Goal: Task Accomplishment & Management: Use online tool/utility

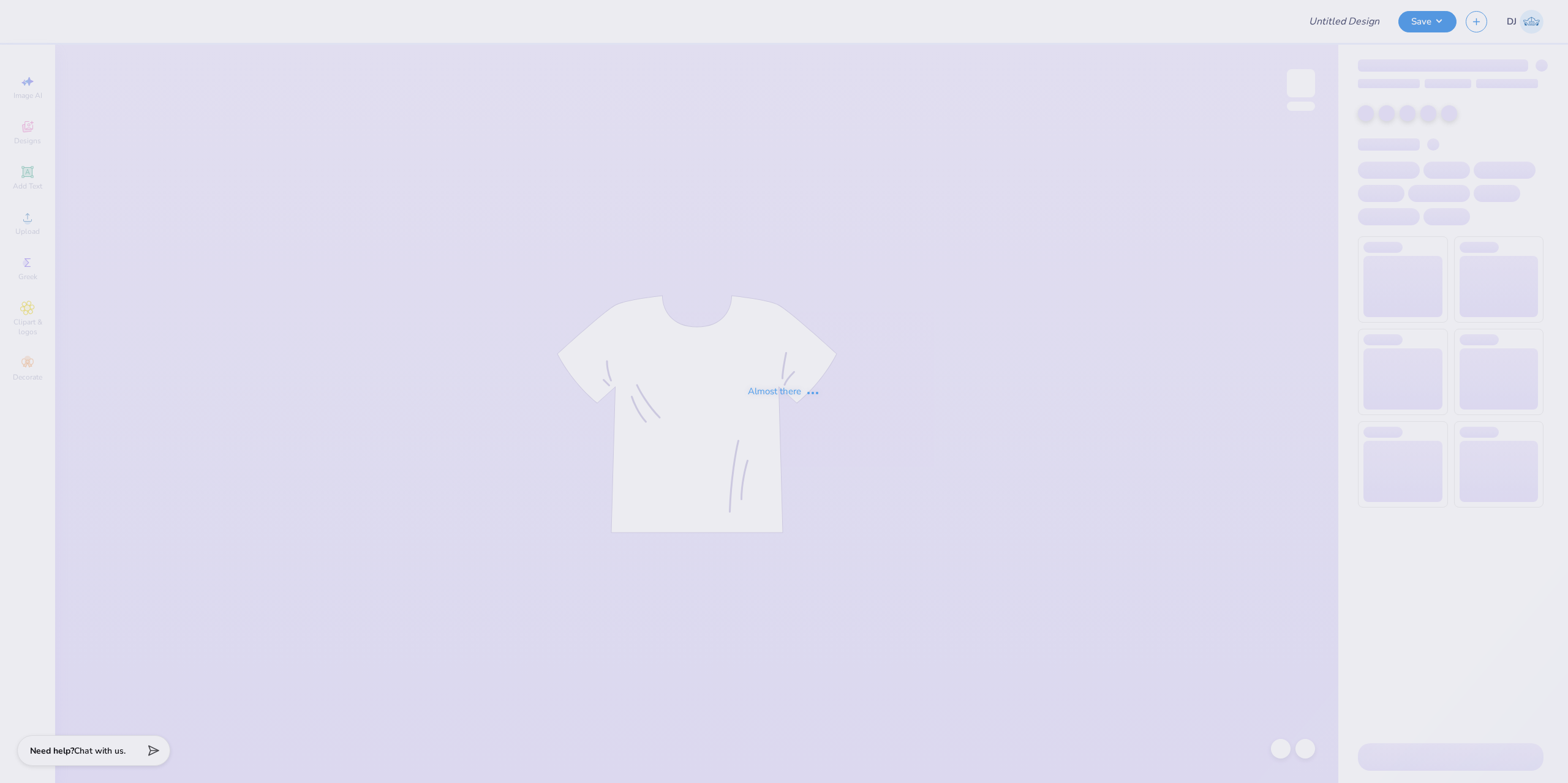
type input "?"
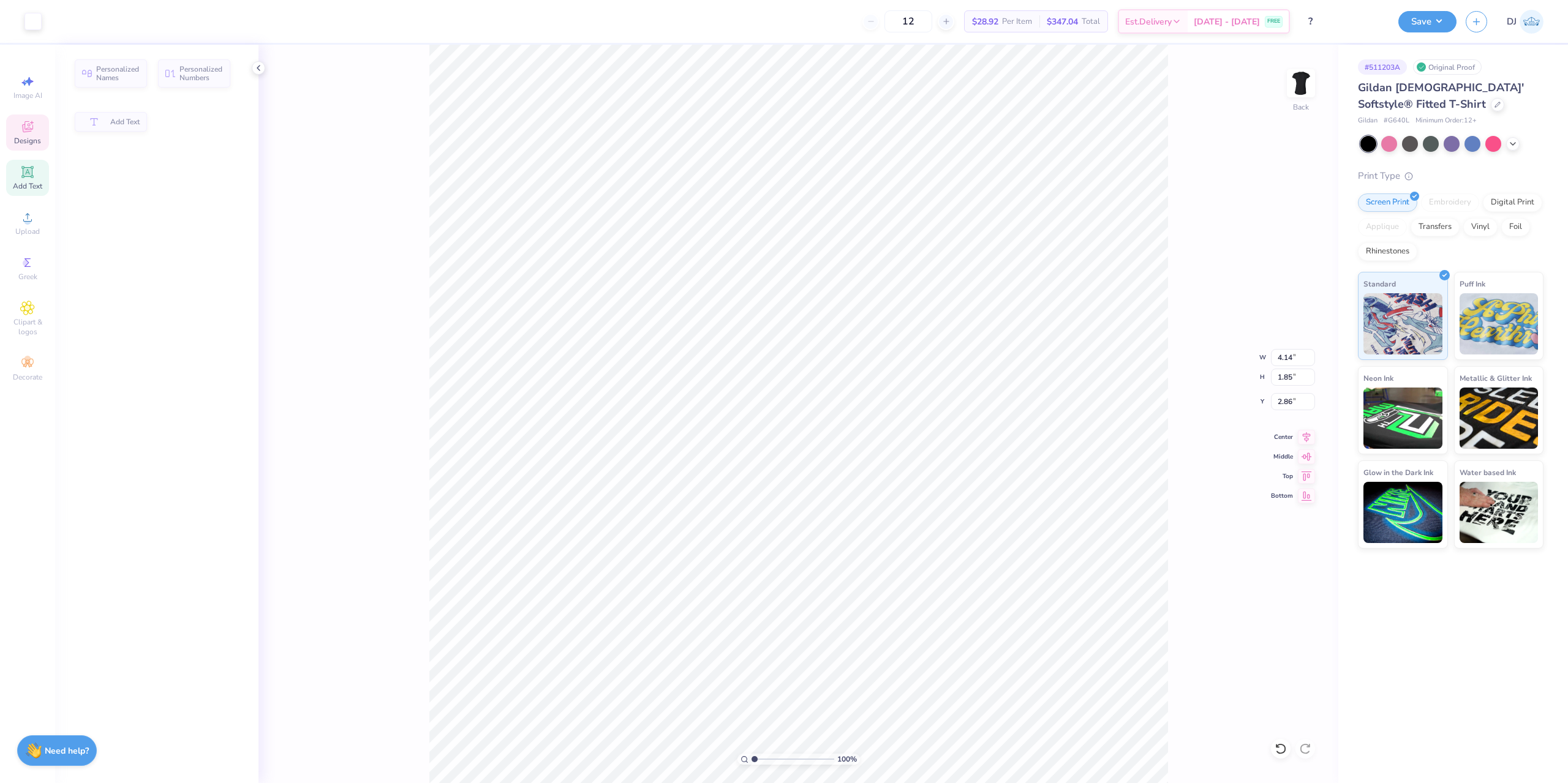
type input "4.14"
type input "1.85"
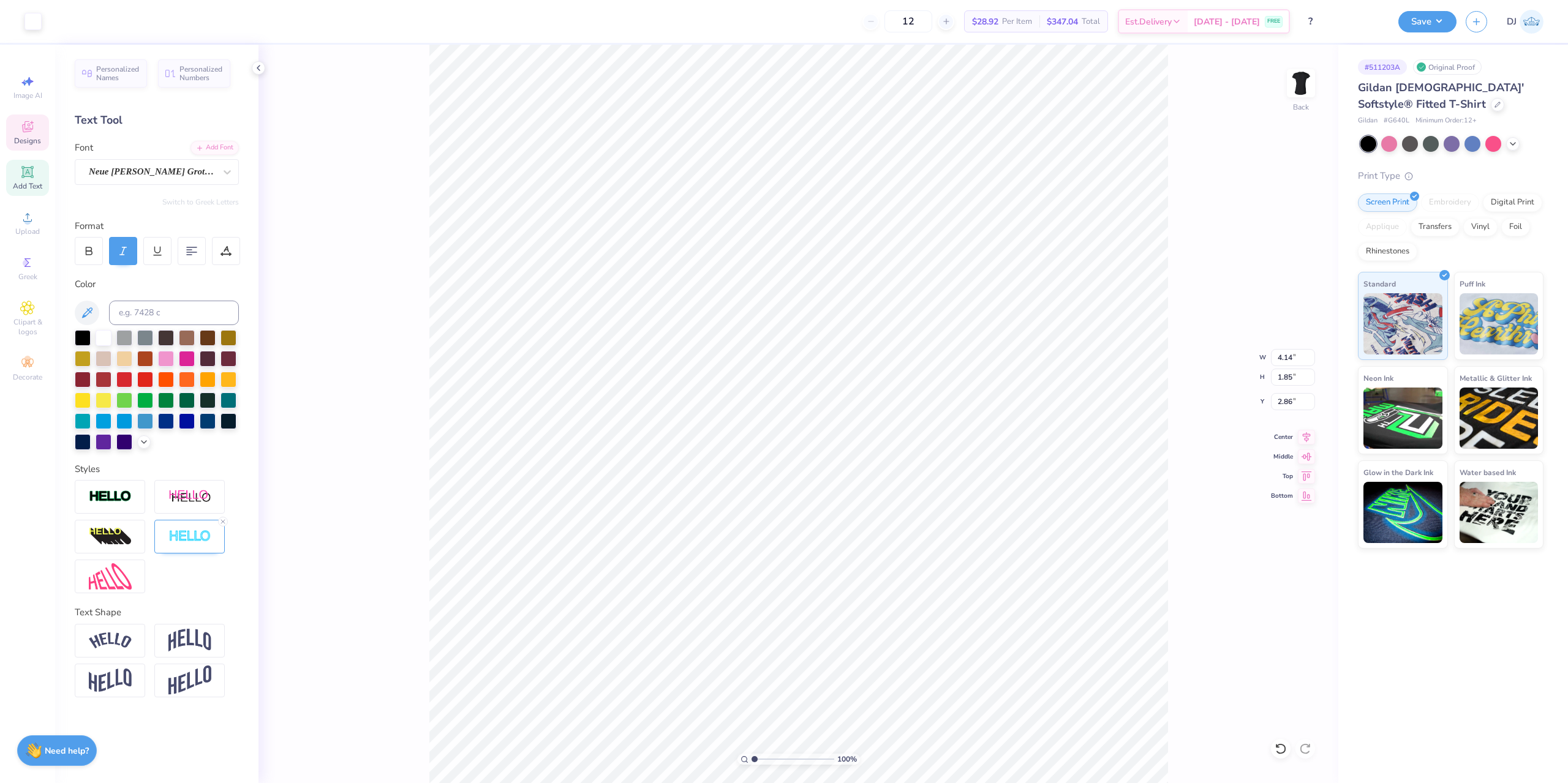
scroll to position [10, 1]
type input "5.24"
type input "4.14"
type input "1.85"
type input "2.86"
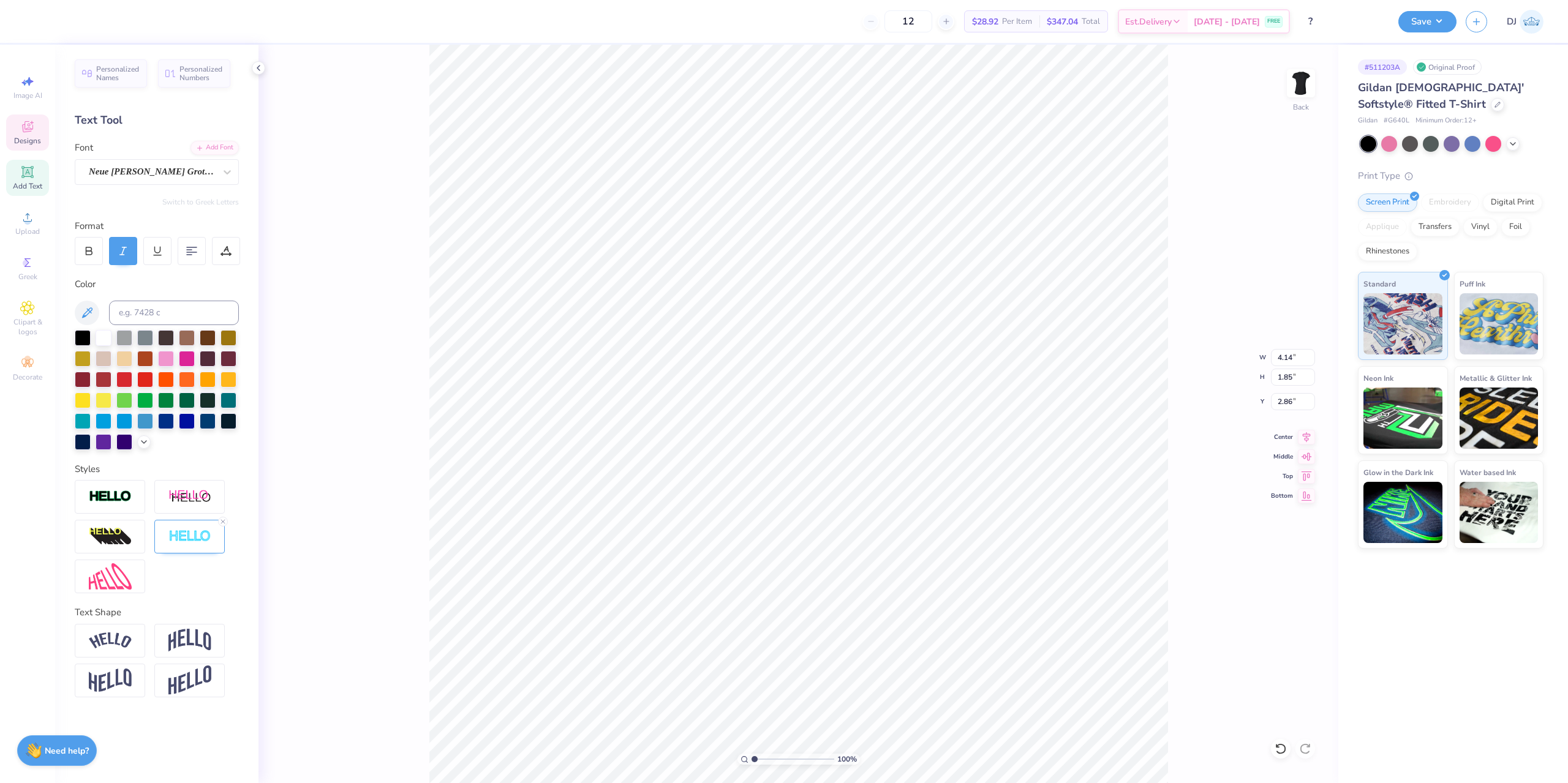
scroll to position [10, 2]
type textarea "Phie"
type textarea "P"
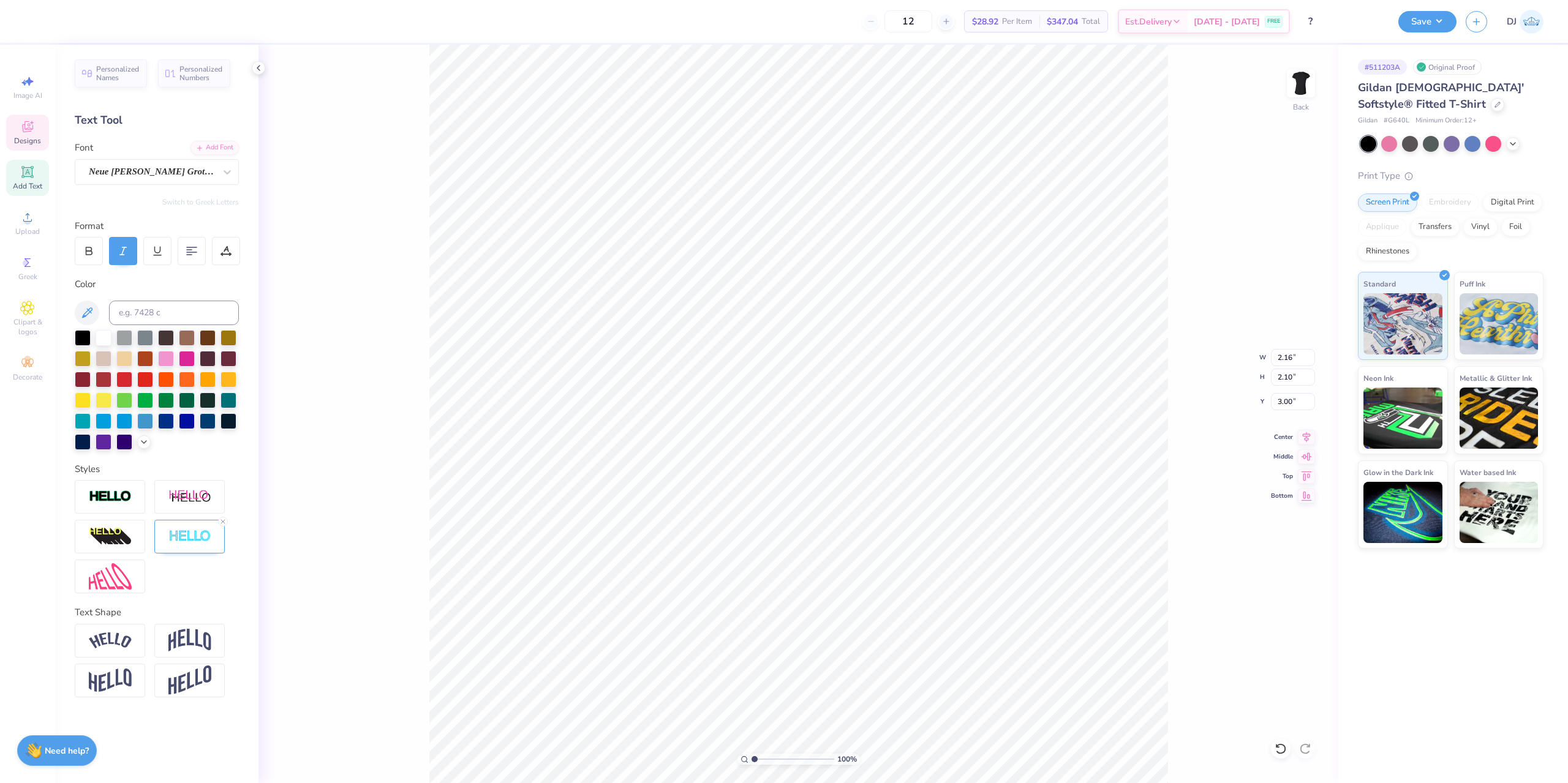
type textarea "DPhiE"
type input "3.14"
type input "5.36"
click at [1422, 21] on button "Save" at bounding box center [1427, 19] width 58 height 21
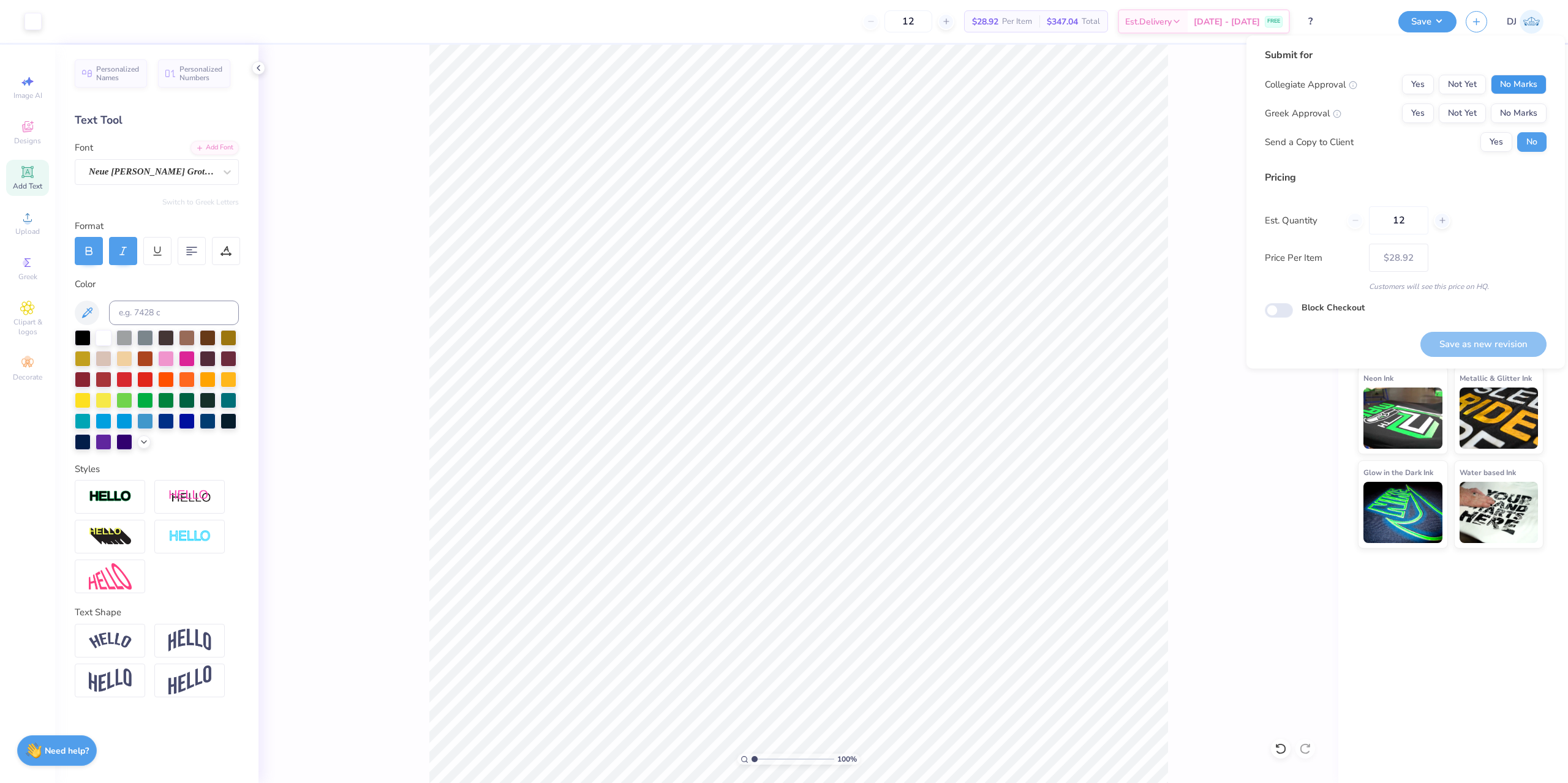
click at [1495, 81] on button "No Marks" at bounding box center [1518, 84] width 56 height 19
click at [1420, 111] on button "Yes" at bounding box center [1417, 113] width 32 height 19
click at [1509, 342] on button "Save as new revision" at bounding box center [1484, 344] width 126 height 25
type input "$28.92"
